Goal: Task Accomplishment & Management: Use online tool/utility

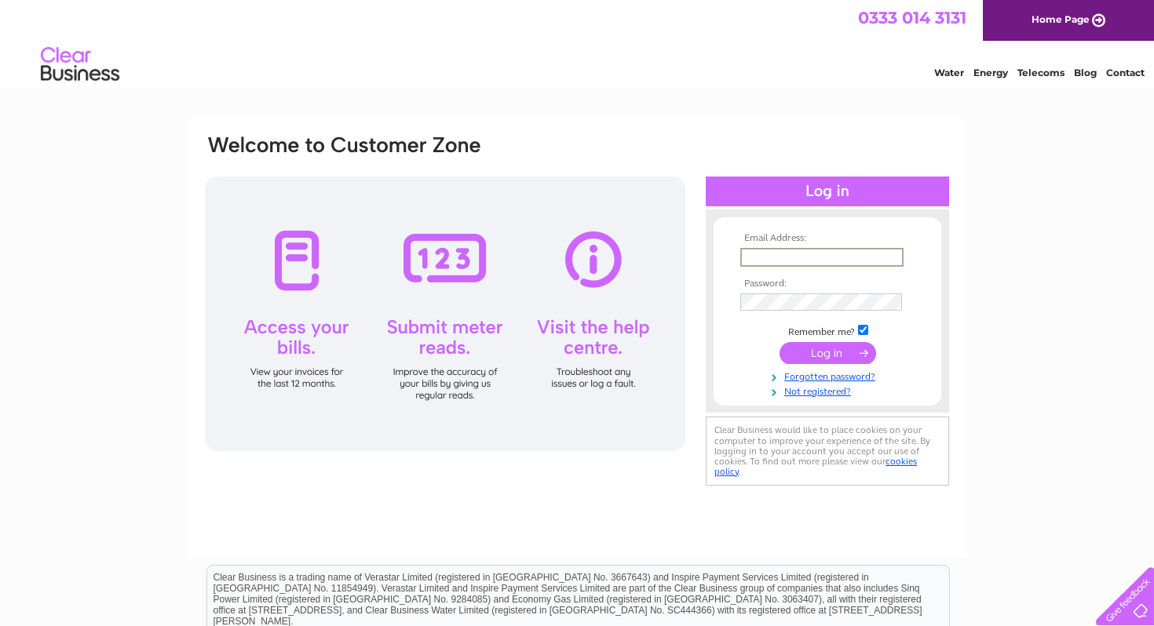
click at [842, 253] on input "text" at bounding box center [821, 257] width 163 height 19
type input "francesco.aagus@gmail.com"
click at [808, 353] on input "submit" at bounding box center [827, 352] width 97 height 22
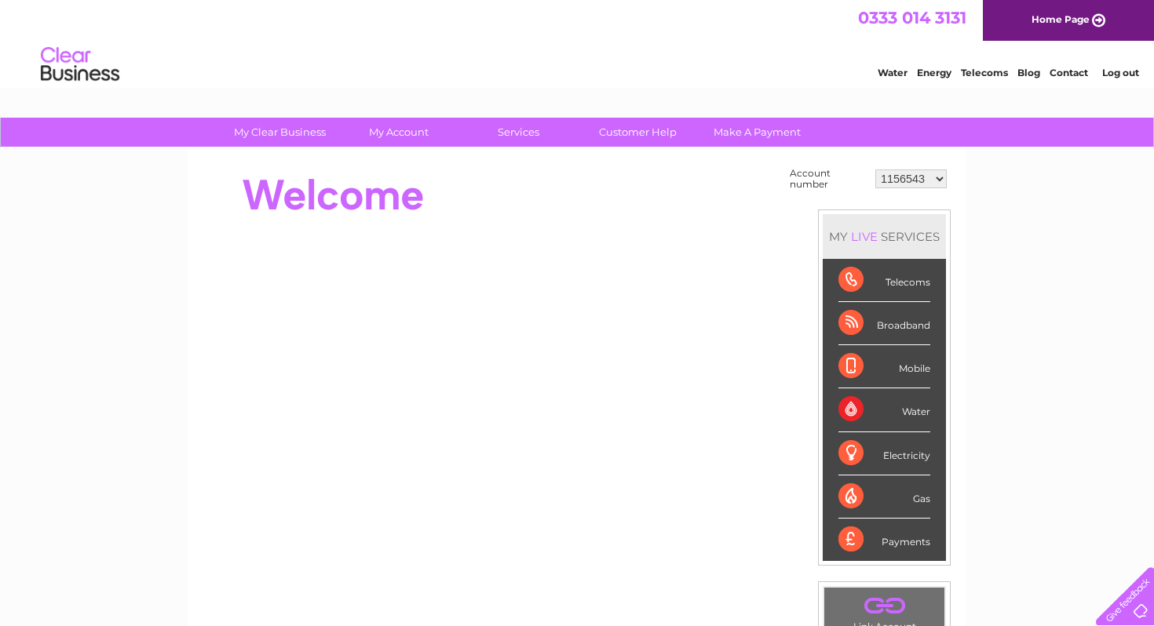
click at [939, 180] on select "1156543 30313966" at bounding box center [910, 179] width 71 height 19
select select "30313966"
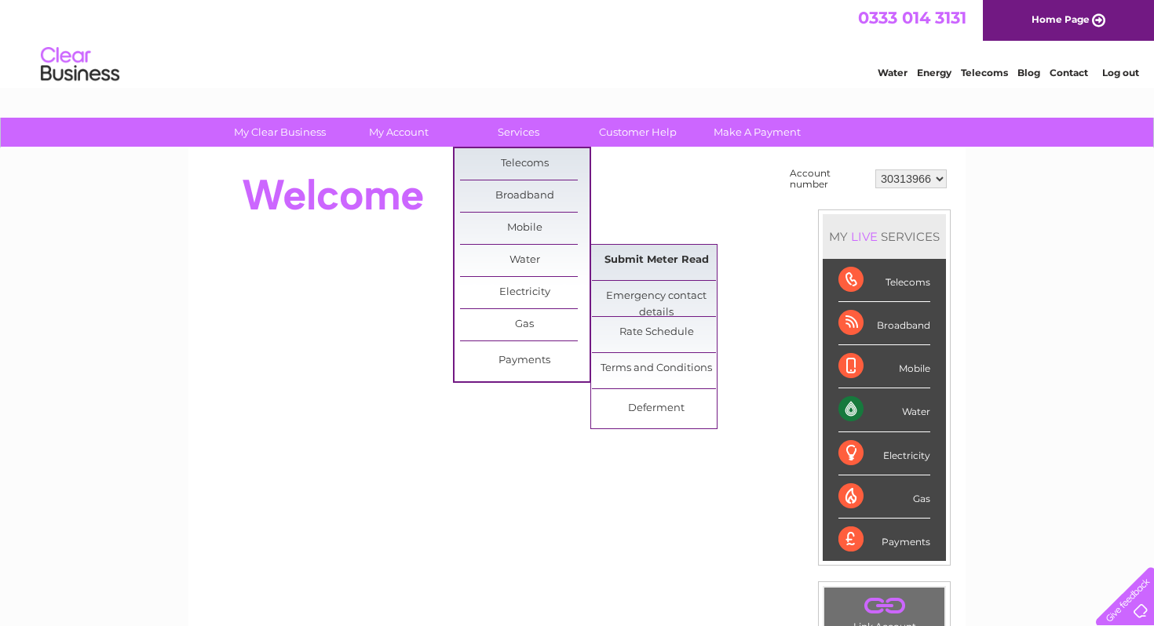
click at [657, 258] on link "Submit Meter Read" at bounding box center [656, 260] width 129 height 31
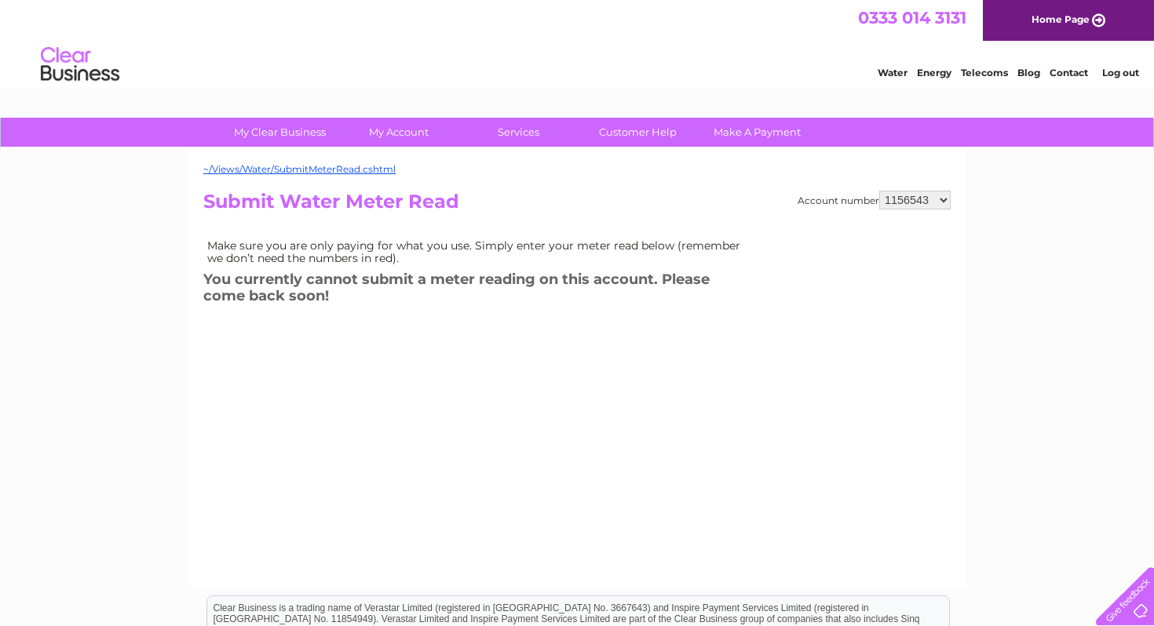
click at [942, 196] on select "1156543 30313966" at bounding box center [914, 200] width 71 height 19
select select "30313966"
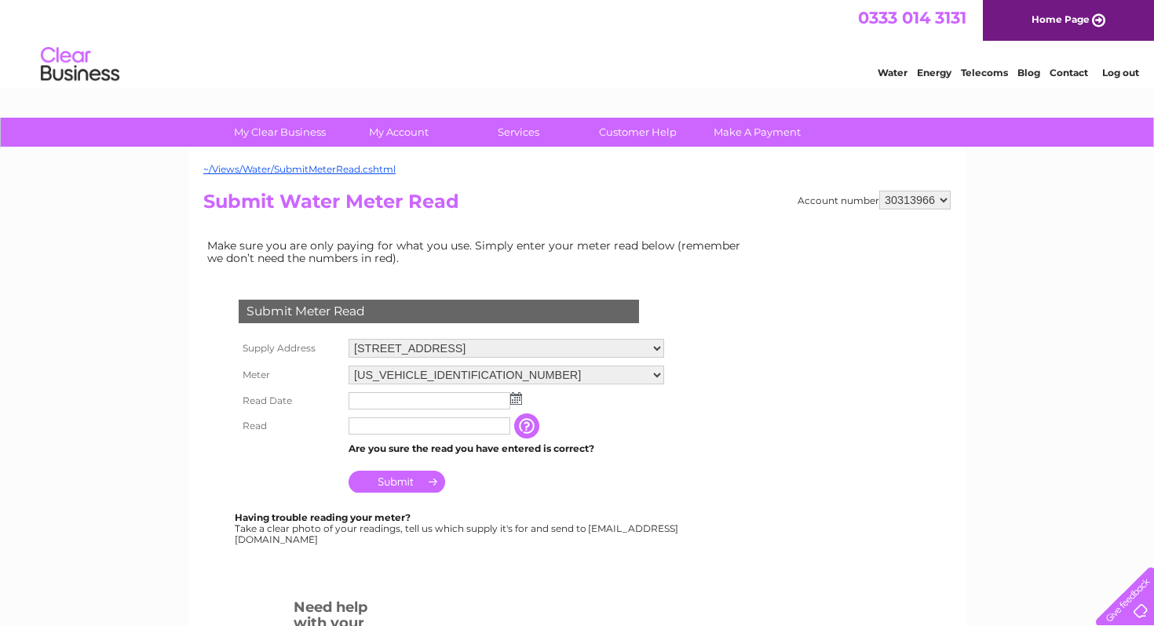
click at [516, 403] on img at bounding box center [516, 398] width 12 height 13
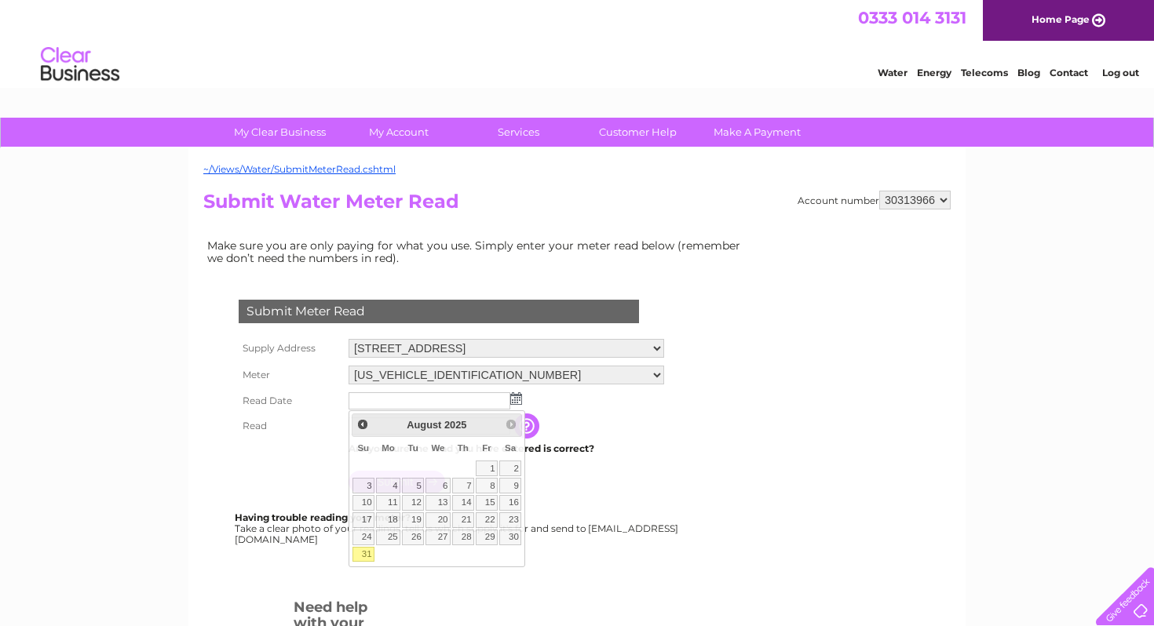
click at [578, 409] on td at bounding box center [506, 400] width 323 height 25
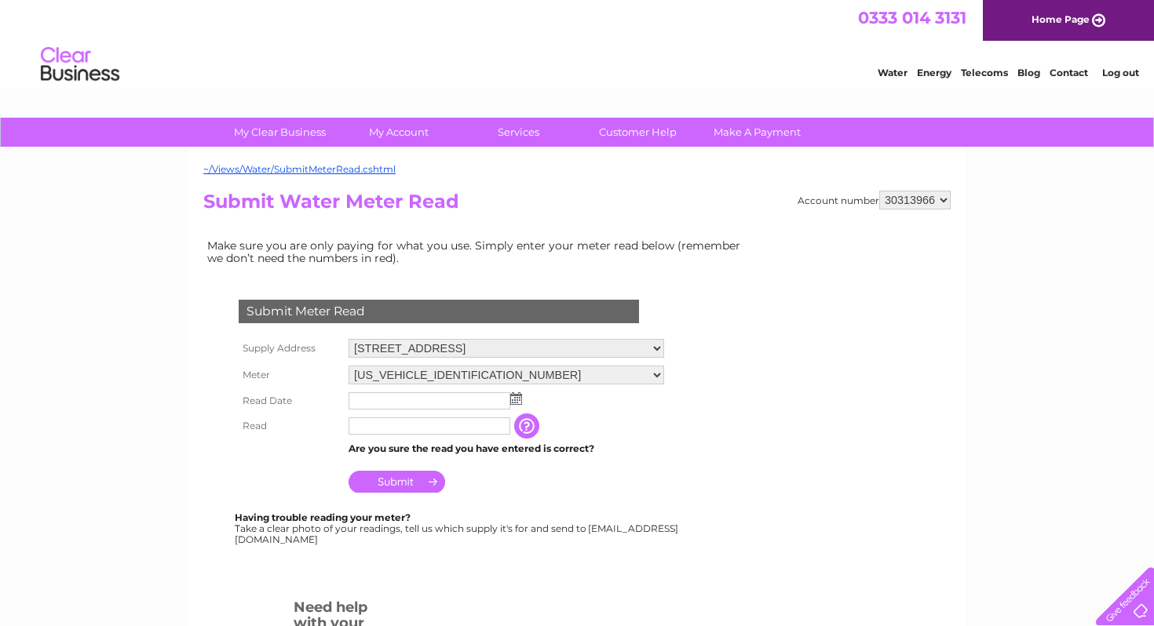
click at [662, 374] on select "[US_VEHICLE_IDENTIFICATION_NUMBER]" at bounding box center [505, 375] width 315 height 19
click at [662, 374] on select "[US_VEHICLE_IDENTIFICATION_NUMBER]" at bounding box center [505, 376] width 315 height 20
click at [659, 374] on select "[US_VEHICLE_IDENTIFICATION_NUMBER]" at bounding box center [505, 376] width 315 height 20
click at [516, 401] on img at bounding box center [516, 400] width 12 height 13
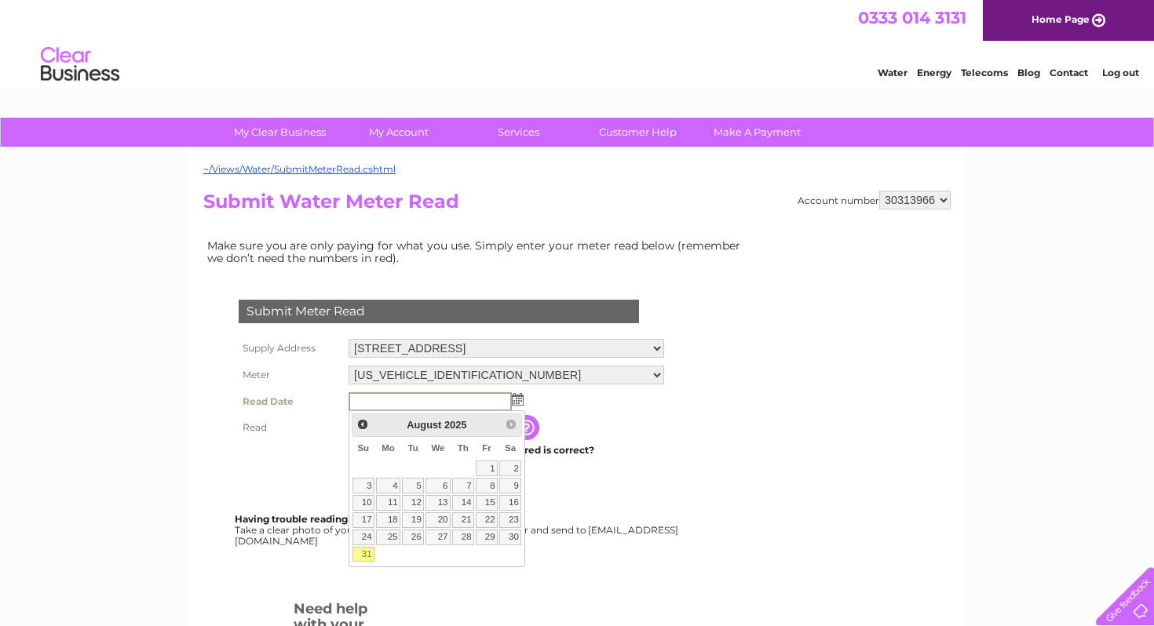
click at [363, 554] on link "31" at bounding box center [363, 555] width 22 height 16
type input "2025/08/31"
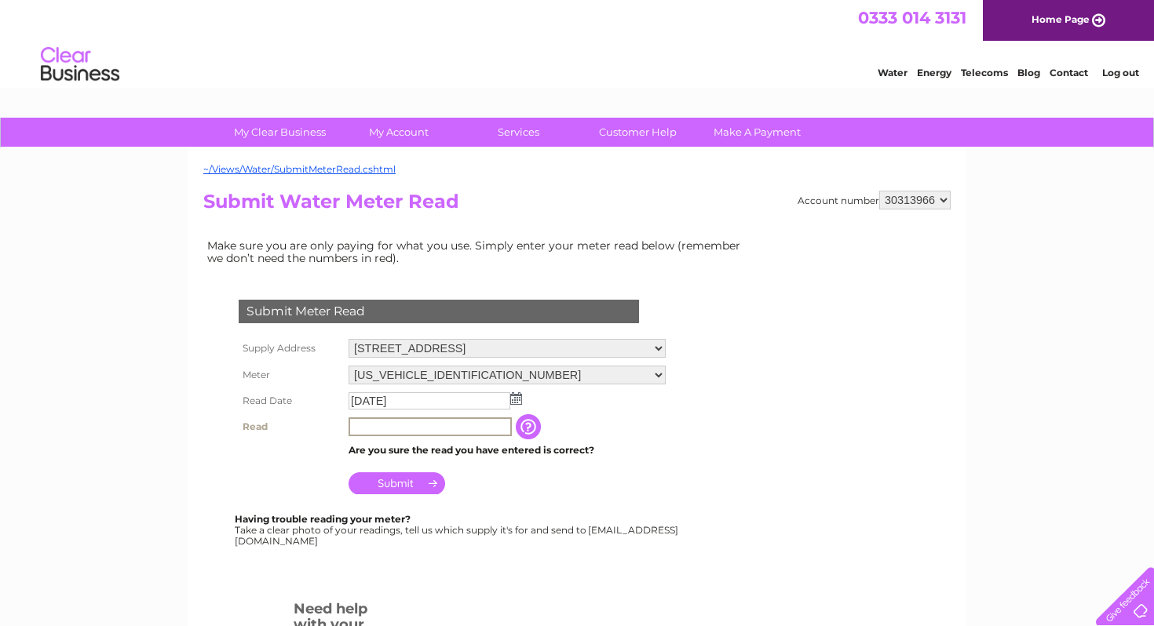
click at [383, 429] on input "text" at bounding box center [429, 426] width 163 height 19
click at [375, 431] on input "137" at bounding box center [429, 426] width 163 height 19
type input "1371"
click at [390, 486] on input "Submit" at bounding box center [396, 482] width 97 height 22
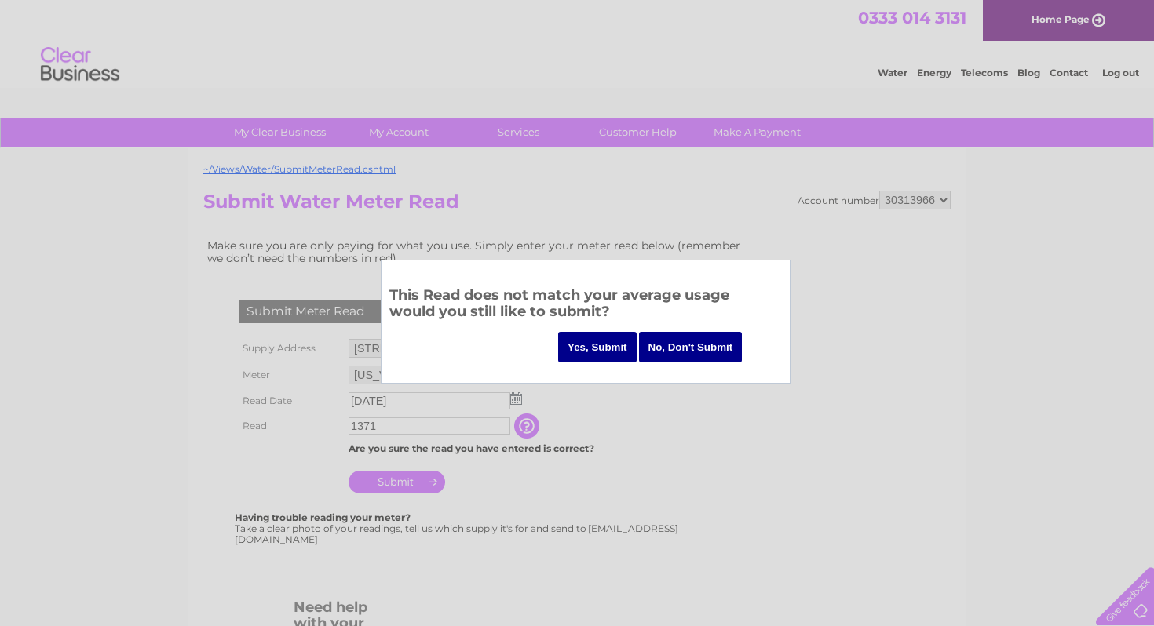
click at [591, 348] on input "Yes, Submit" at bounding box center [597, 347] width 78 height 31
